Goal: Information Seeking & Learning: Learn about a topic

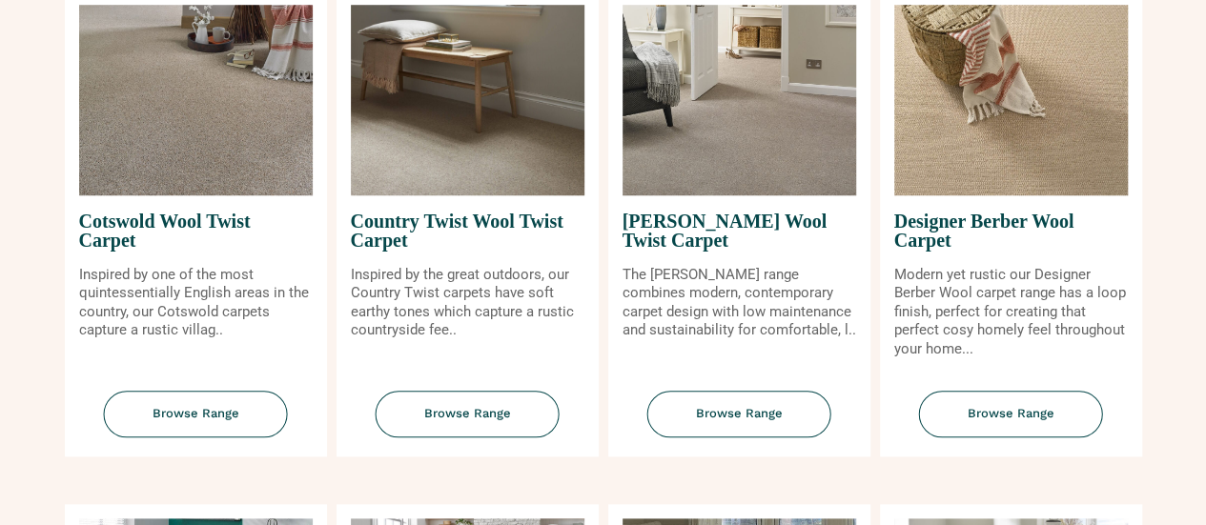
scroll to position [1240, 0]
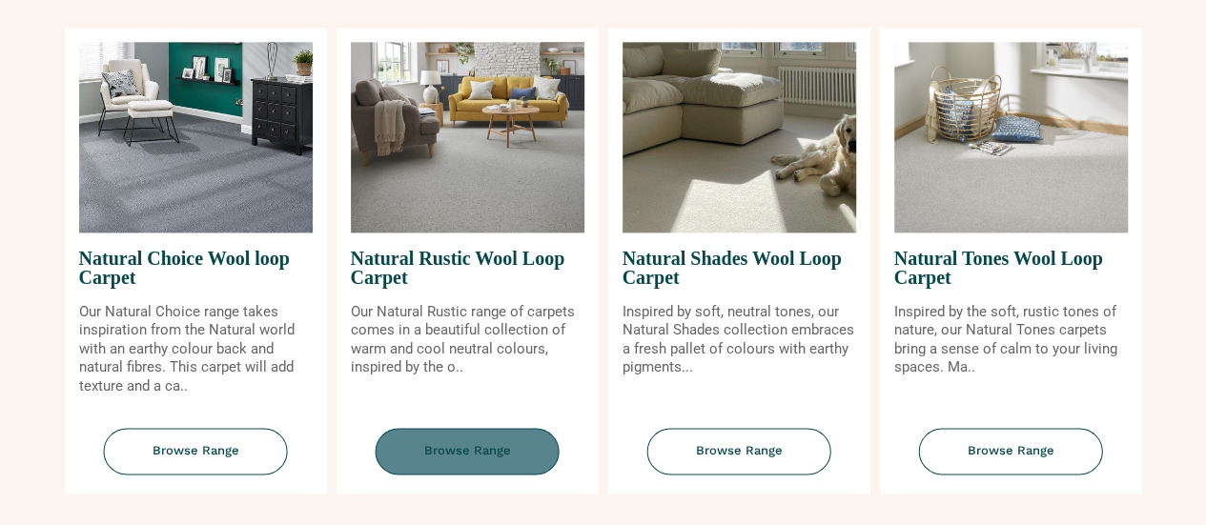
click at [444, 456] on span "Browse Range" at bounding box center [468, 451] width 184 height 47
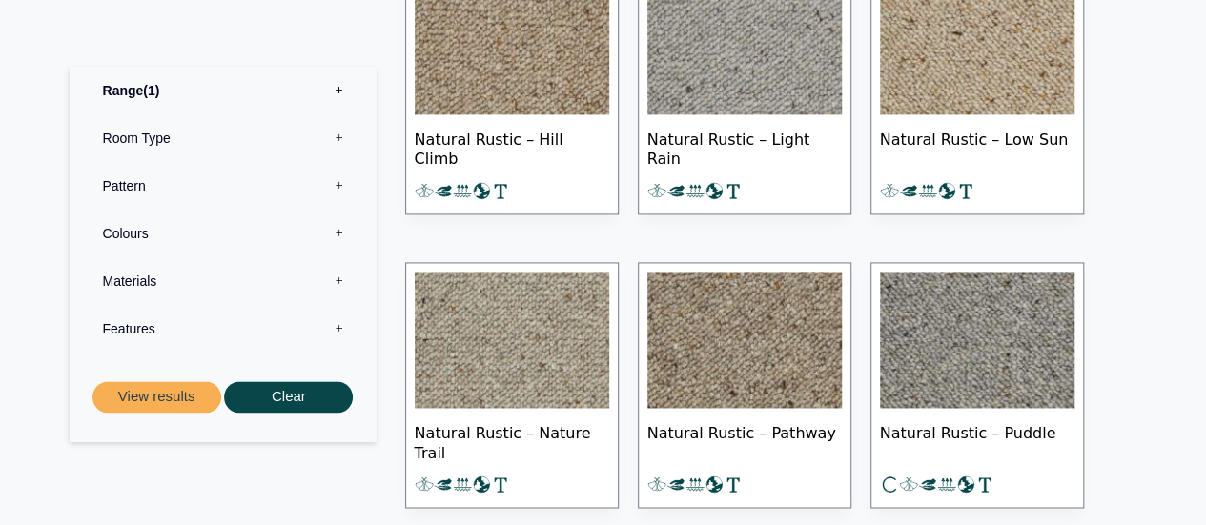
scroll to position [1240, 0]
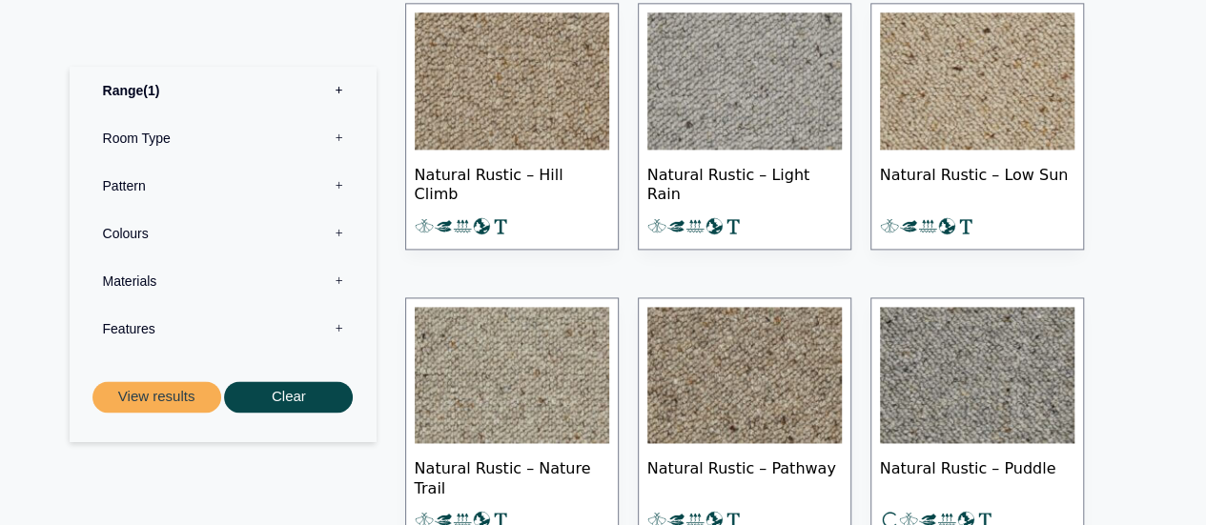
click at [920, 80] on img at bounding box center [977, 80] width 195 height 137
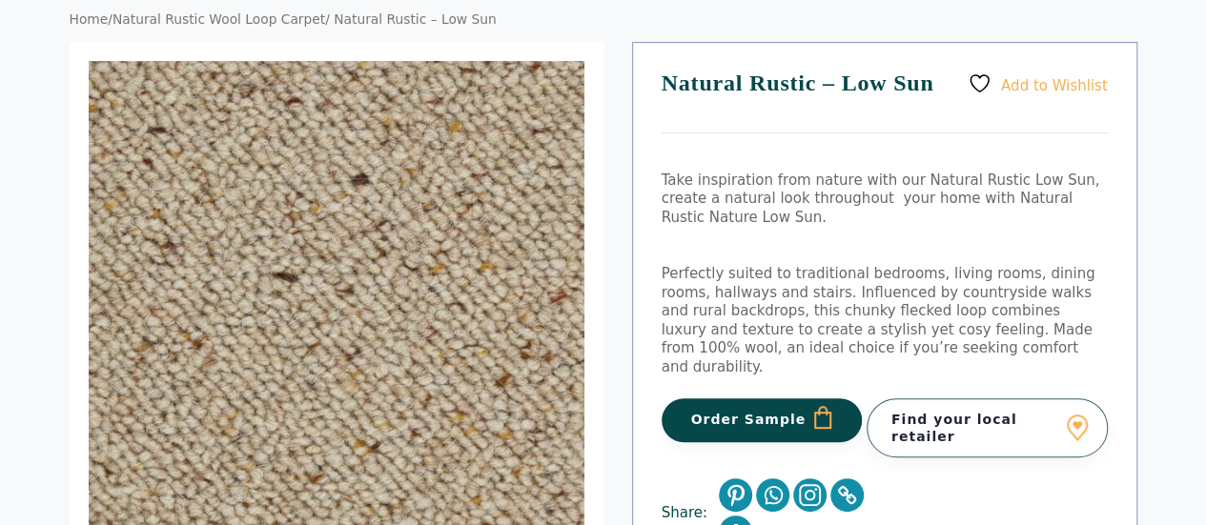
scroll to position [191, 0]
